Goal: Task Accomplishment & Management: Use online tool/utility

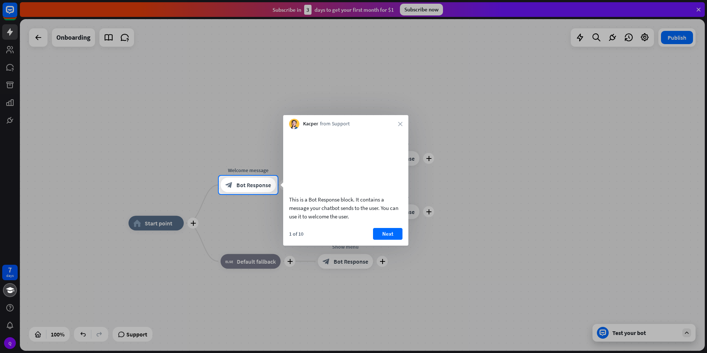
click at [695, 10] on div at bounding box center [353, 88] width 707 height 176
click at [697, 9] on div at bounding box center [353, 88] width 707 height 176
click at [700, 8] on div at bounding box center [353, 88] width 707 height 176
click at [399, 240] on button "Next" at bounding box center [387, 234] width 29 height 12
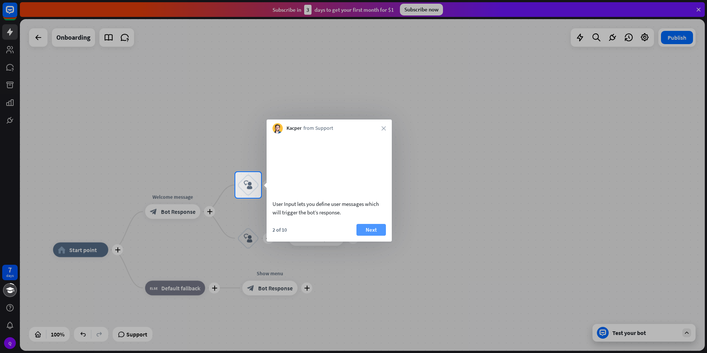
click at [374, 236] on button "Next" at bounding box center [370, 230] width 29 height 12
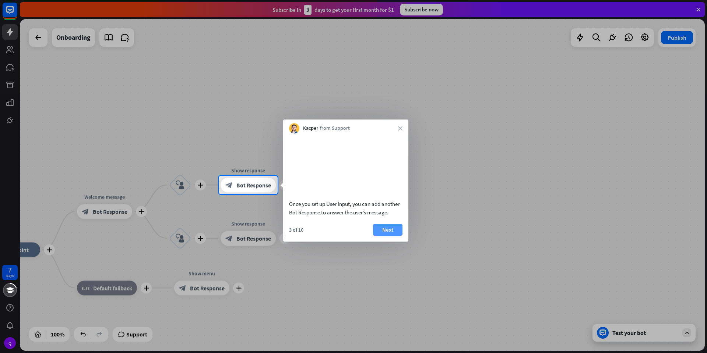
click at [392, 236] on button "Next" at bounding box center [387, 230] width 29 height 12
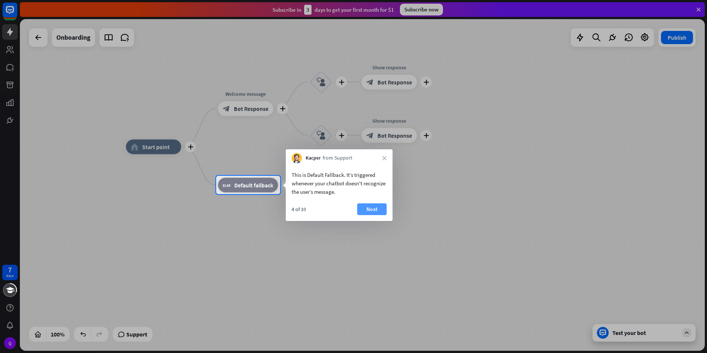
click at [375, 213] on button "Next" at bounding box center [371, 210] width 29 height 12
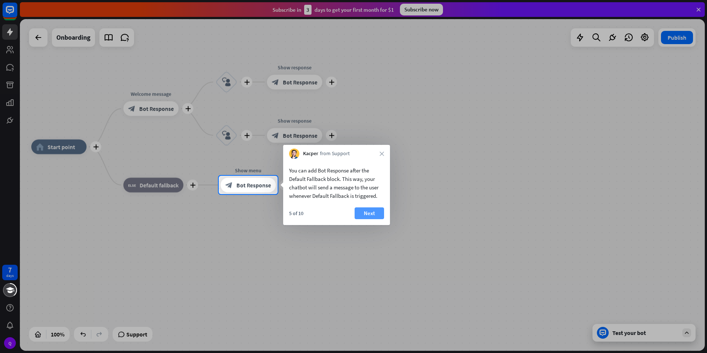
click at [373, 215] on button "Next" at bounding box center [368, 214] width 29 height 12
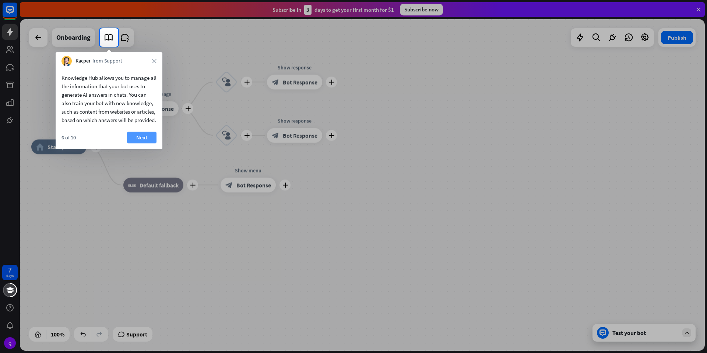
click at [139, 144] on button "Next" at bounding box center [141, 138] width 29 height 12
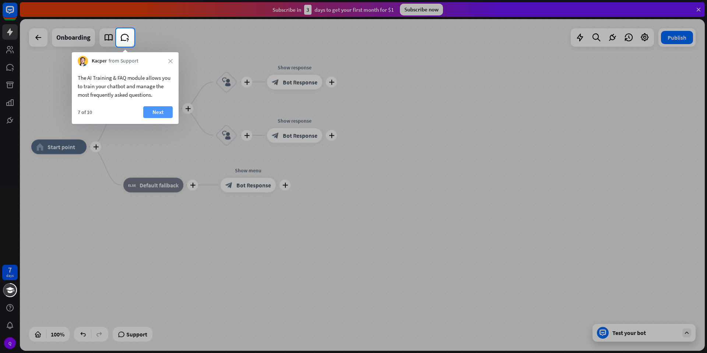
click at [162, 111] on button "Next" at bounding box center [157, 112] width 29 height 12
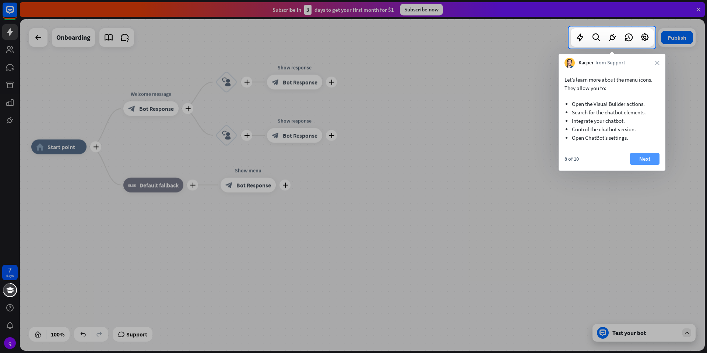
click at [641, 159] on button "Next" at bounding box center [644, 159] width 29 height 12
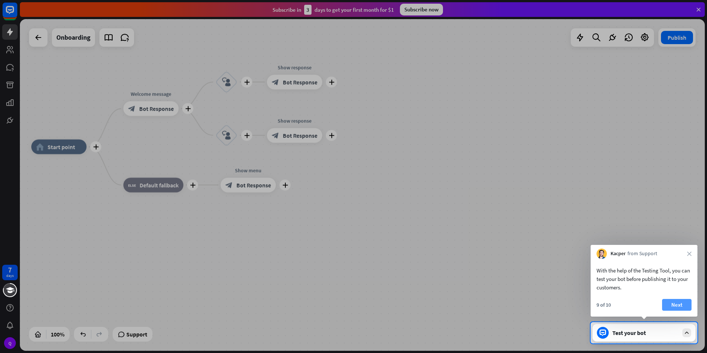
click at [676, 305] on button "Next" at bounding box center [676, 305] width 29 height 12
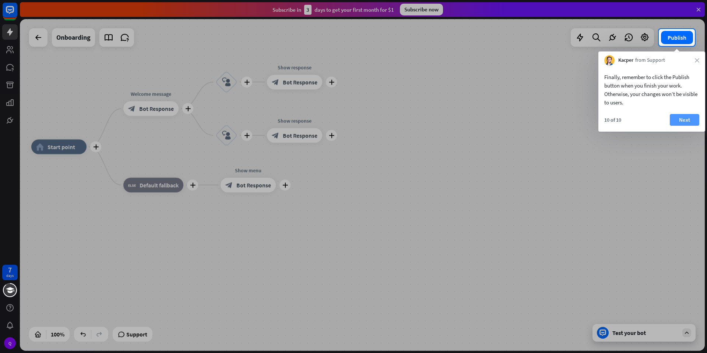
click at [693, 120] on button "Next" at bounding box center [683, 120] width 29 height 12
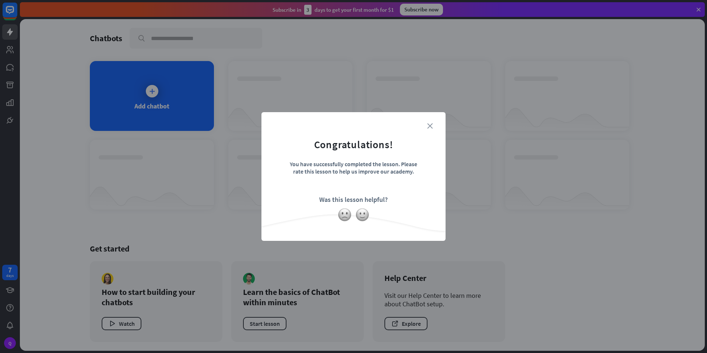
click at [427, 124] on icon "close" at bounding box center [430, 126] width 6 height 6
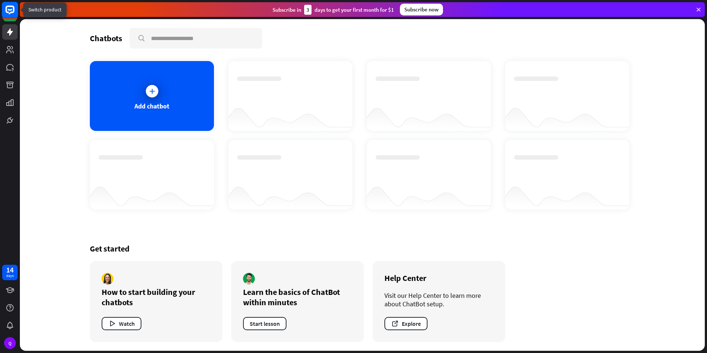
click at [14, 9] on icon at bounding box center [10, 10] width 9 height 9
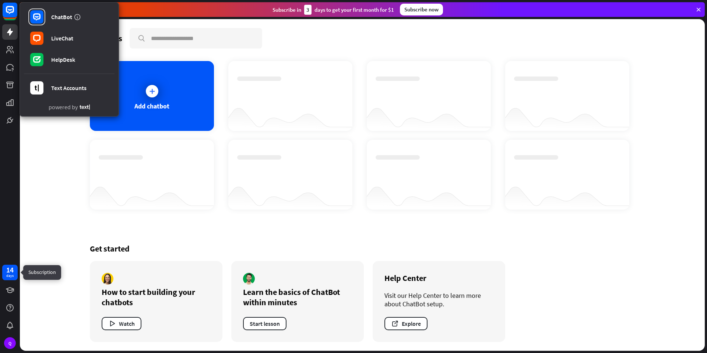
click at [13, 268] on div "14" at bounding box center [9, 270] width 7 height 7
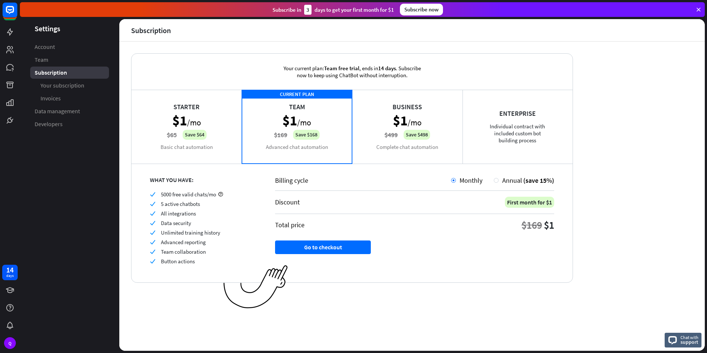
click at [219, 125] on div "Starter $1 /mo $65 Save $64 Basic chat automation" at bounding box center [186, 127] width 110 height 74
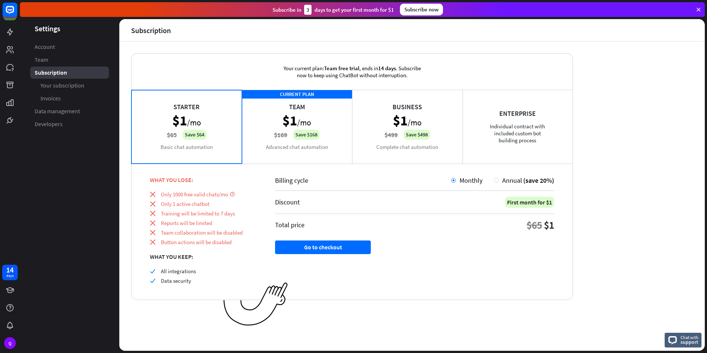
click at [330, 132] on div "CURRENT PLAN Team $1 /mo $169 Save $168 Advanced chat automation" at bounding box center [297, 127] width 110 height 74
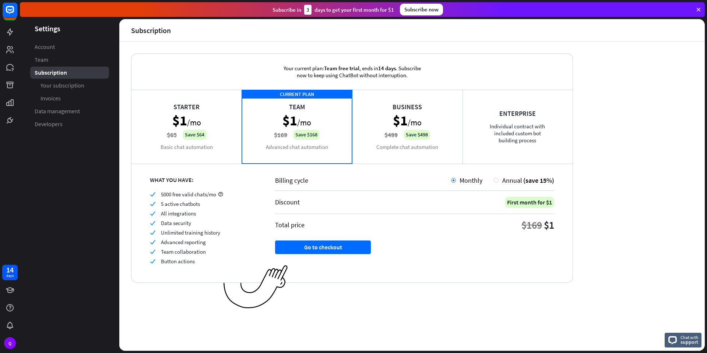
click at [224, 133] on div "Starter $1 /mo $65 Save $64 Basic chat automation" at bounding box center [186, 127] width 110 height 74
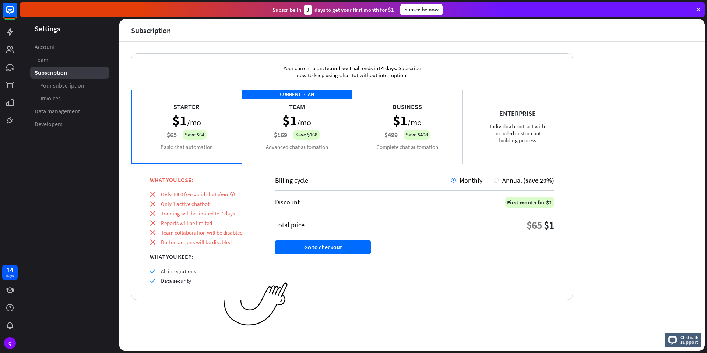
click at [321, 136] on div "CURRENT PLAN Team $1 /mo $169 Save $168 Advanced chat automation" at bounding box center [297, 127] width 110 height 74
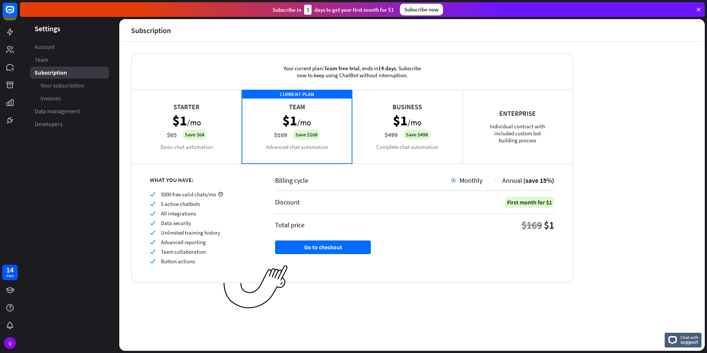
click at [198, 123] on div "Starter $1 /mo $65 Save $64 Basic chat automation" at bounding box center [186, 127] width 110 height 74
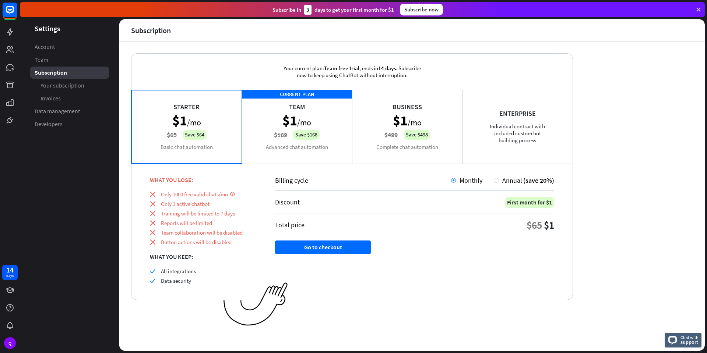
click at [331, 141] on div "CURRENT PLAN Team $1 /mo $169 Save $168 Advanced chat automation" at bounding box center [297, 127] width 110 height 74
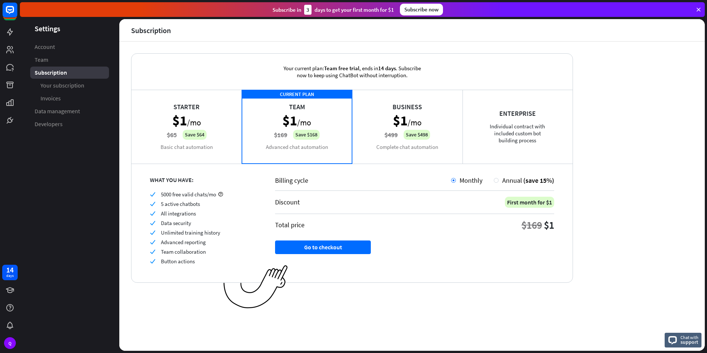
click at [404, 145] on div "Business $1 /mo $499 Save $498 Complete chat automation" at bounding box center [407, 127] width 110 height 74
click at [497, 152] on div "Enterprise Individual contract with included custom bot building process" at bounding box center [517, 127] width 110 height 74
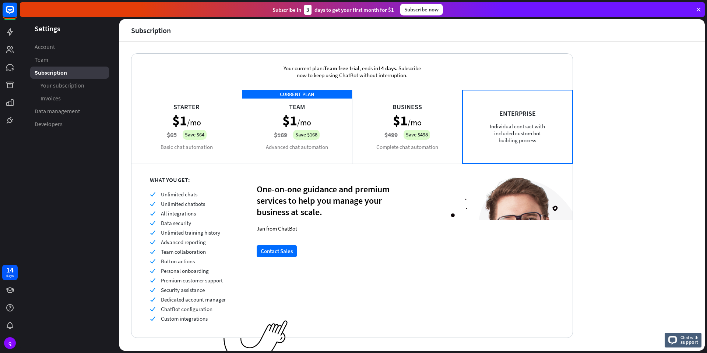
click at [336, 137] on div "CURRENT PLAN Team $1 /mo $169 Save $168 Advanced chat automation" at bounding box center [297, 127] width 110 height 74
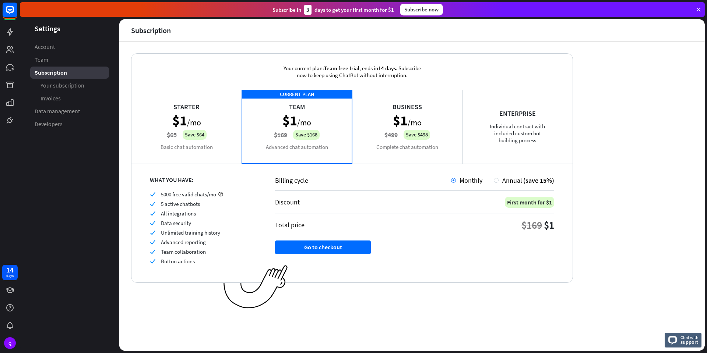
click at [401, 142] on div "Business $1 /mo $499 Save $498 Complete chat automation" at bounding box center [407, 127] width 110 height 74
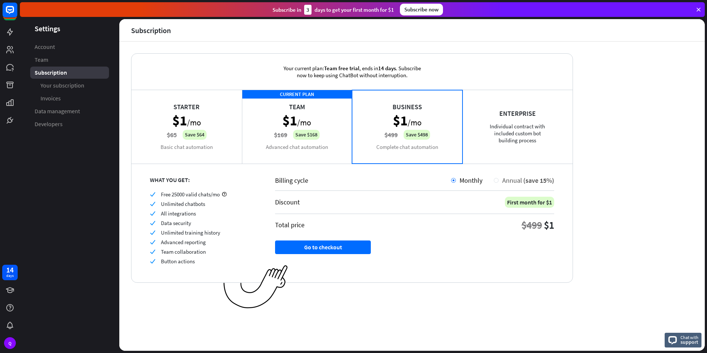
click at [496, 181] on div at bounding box center [496, 180] width 5 height 5
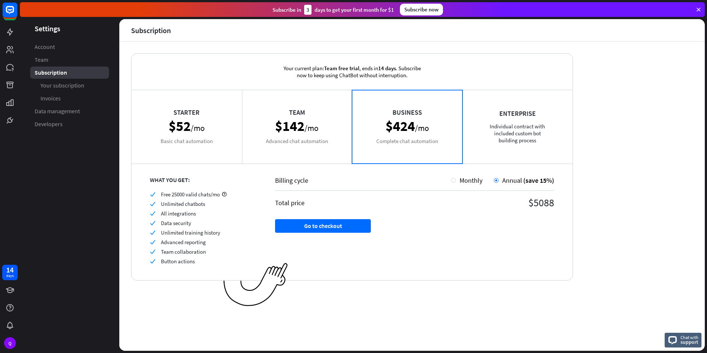
click at [293, 133] on div "Team $142 /mo Advanced chat automation" at bounding box center [297, 127] width 110 height 74
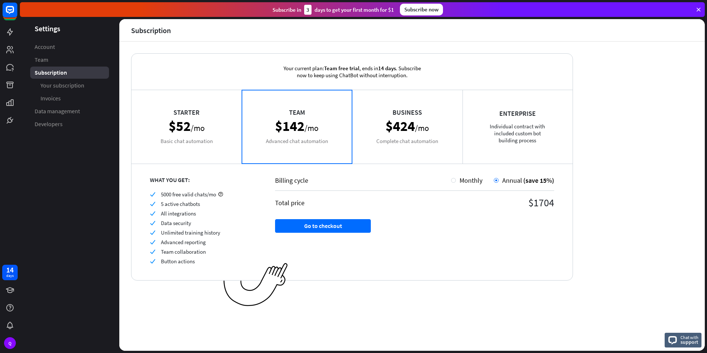
click at [195, 132] on div "Starter $52 /mo Basic chat automation" at bounding box center [186, 127] width 110 height 74
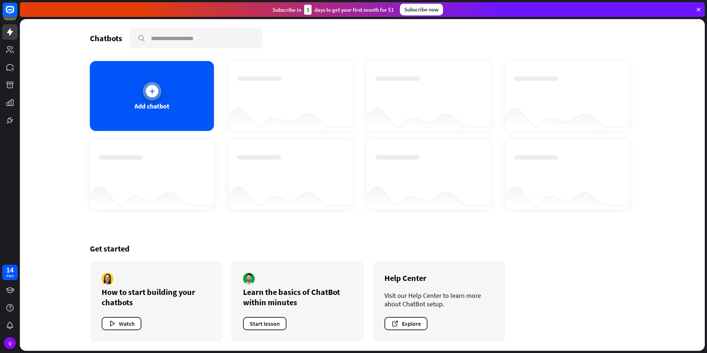
click at [160, 86] on div "Add chatbot" at bounding box center [152, 96] width 124 height 70
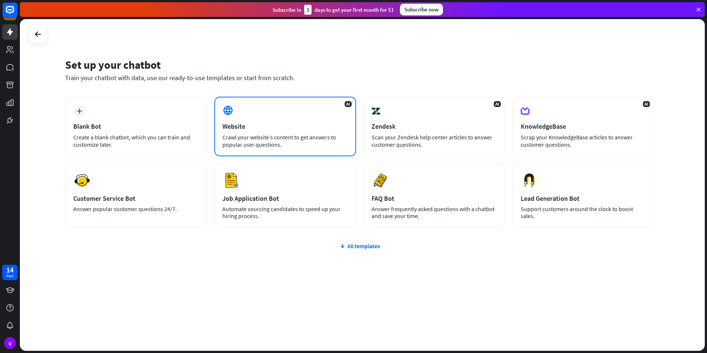
click at [262, 121] on div "AI Website Crawl your website’s content to get answers to popular user question…" at bounding box center [285, 127] width 142 height 60
